Goal: Use online tool/utility: Utilize a website feature to perform a specific function

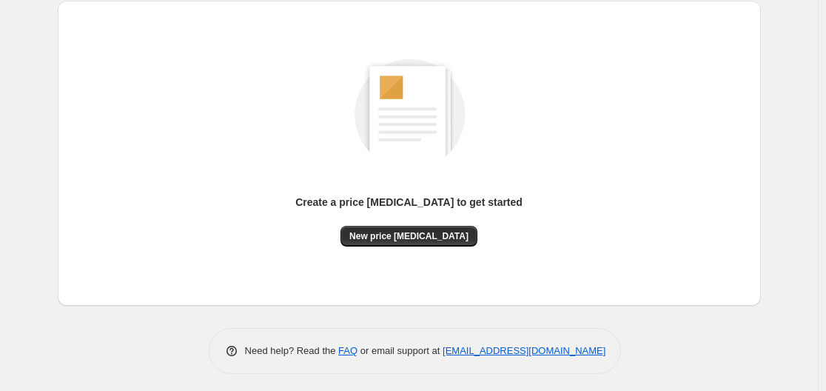
scroll to position [164, 0]
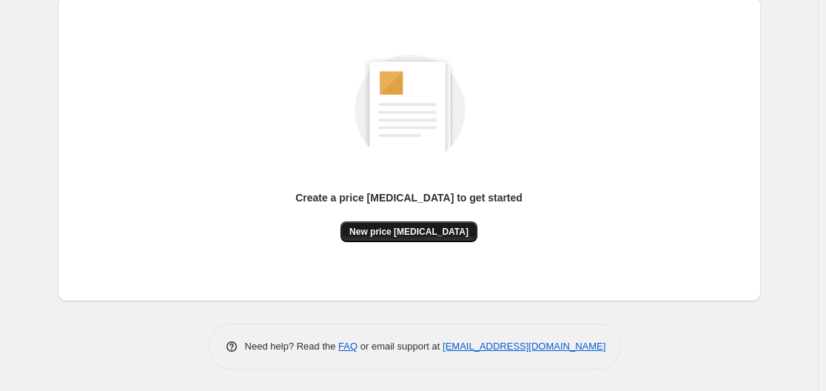
click at [417, 230] on span "New price [MEDICAL_DATA]" at bounding box center [408, 232] width 119 height 12
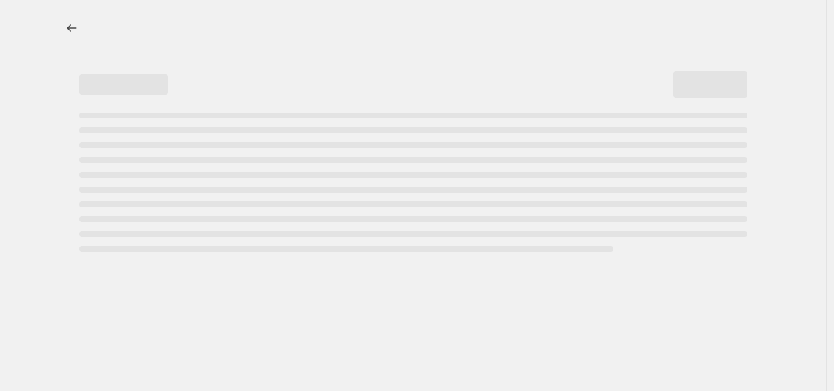
select select "percentage"
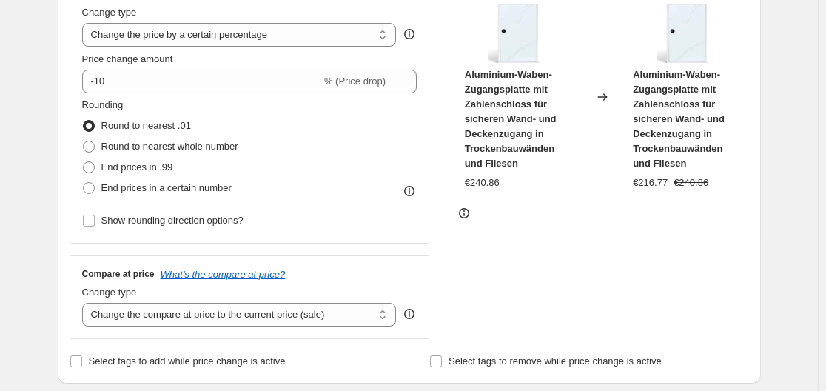
scroll to position [148, 0]
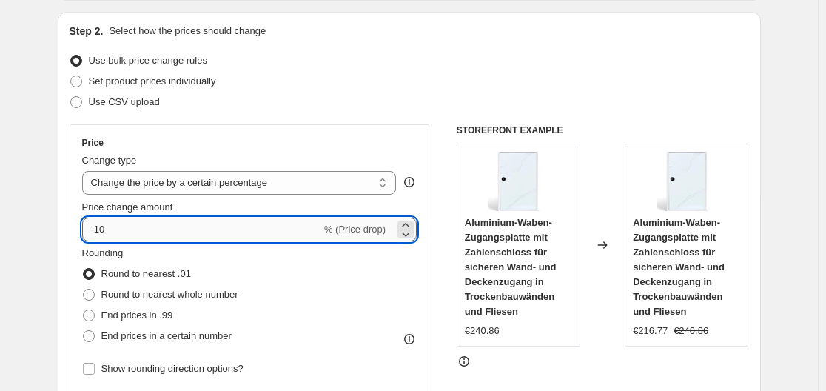
click at [212, 223] on input "-10" at bounding box center [201, 230] width 239 height 24
type input "-1"
type input "-35"
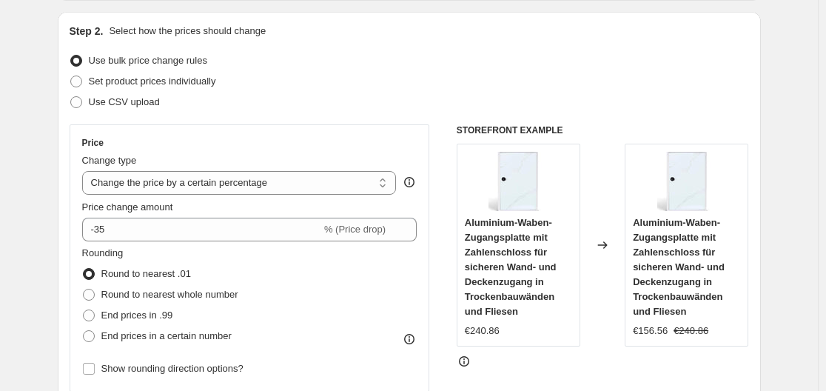
click at [478, 70] on div "Use bulk price change rules" at bounding box center [410, 60] width 680 height 21
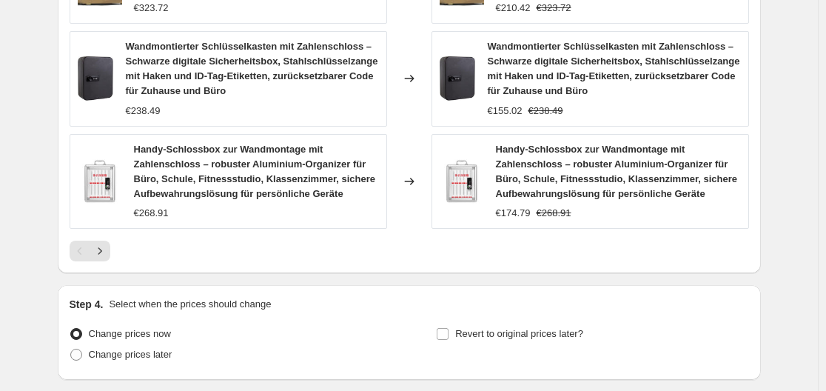
scroll to position [1232, 0]
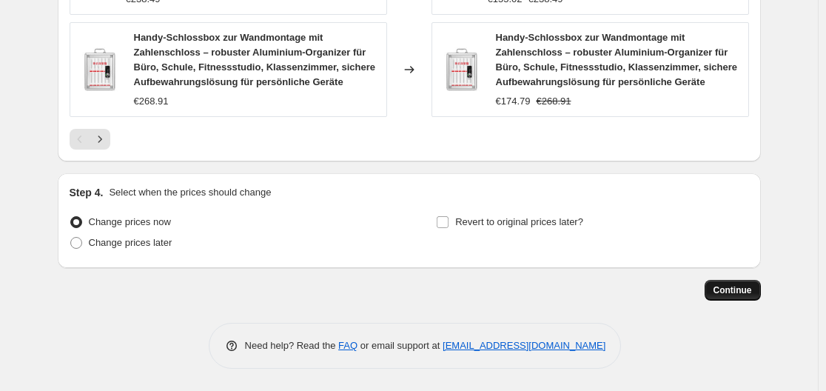
click at [736, 298] on button "Continue" at bounding box center [733, 290] width 56 height 21
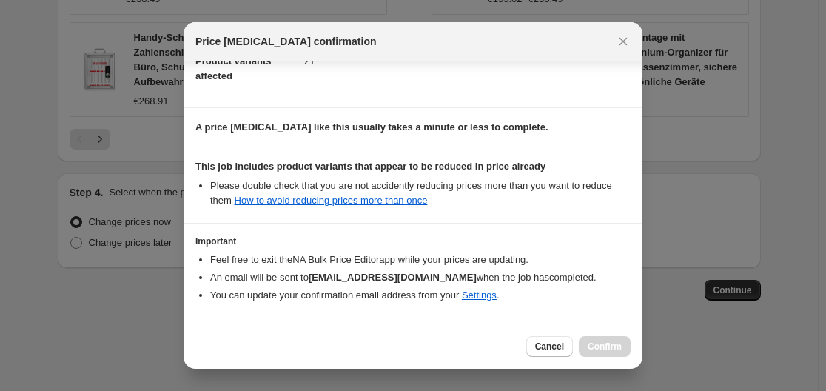
scroll to position [232, 0]
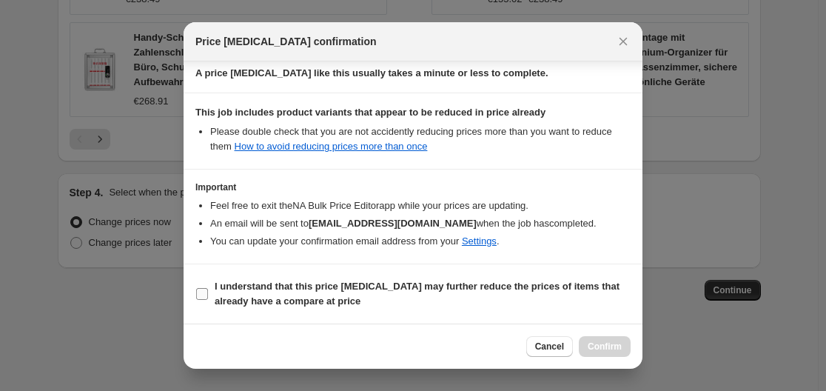
click at [442, 287] on b "I understand that this price change job may further reduce the prices of items …" at bounding box center [417, 294] width 405 height 26
click at [208, 288] on input "I understand that this price change job may further reduce the prices of items …" at bounding box center [202, 294] width 12 height 12
checkbox input "true"
click at [620, 340] on button "Confirm" at bounding box center [605, 346] width 52 height 21
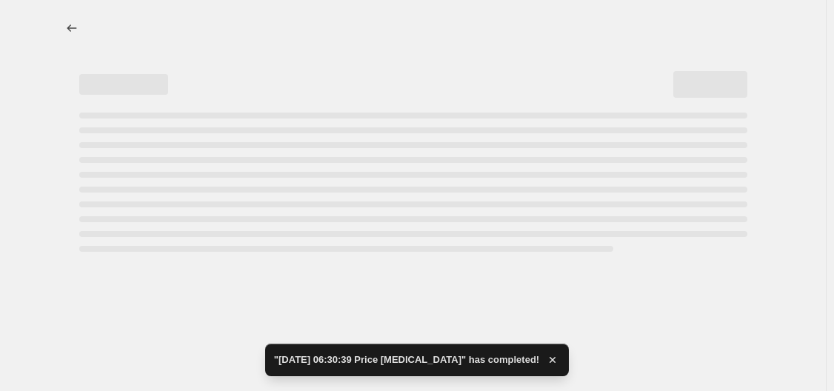
select select "percentage"
